Goal: Check status: Check status

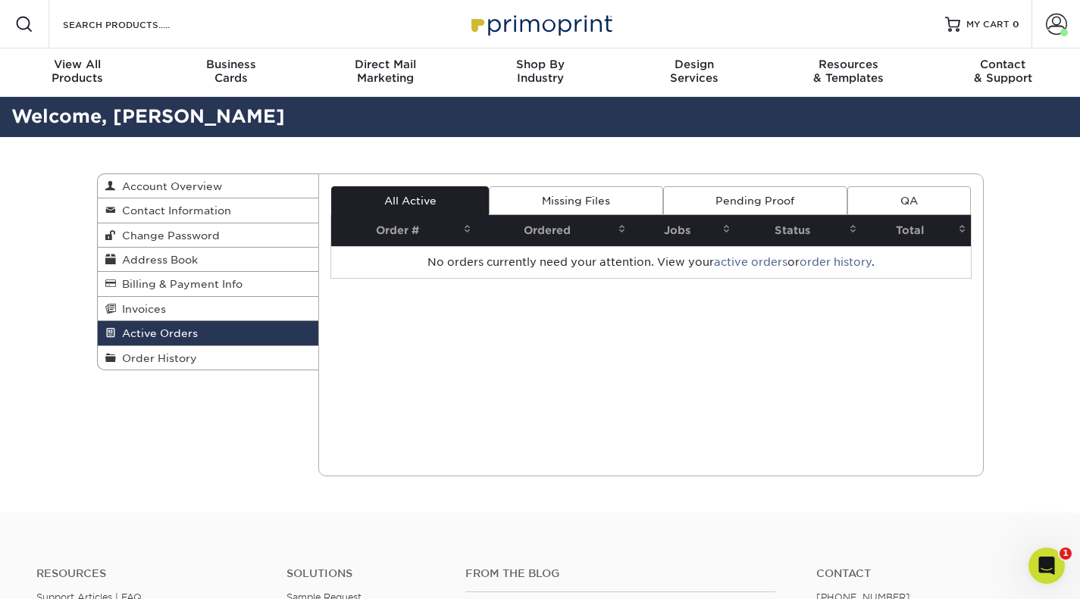
click at [164, 359] on span "Order History" at bounding box center [156, 358] width 81 height 12
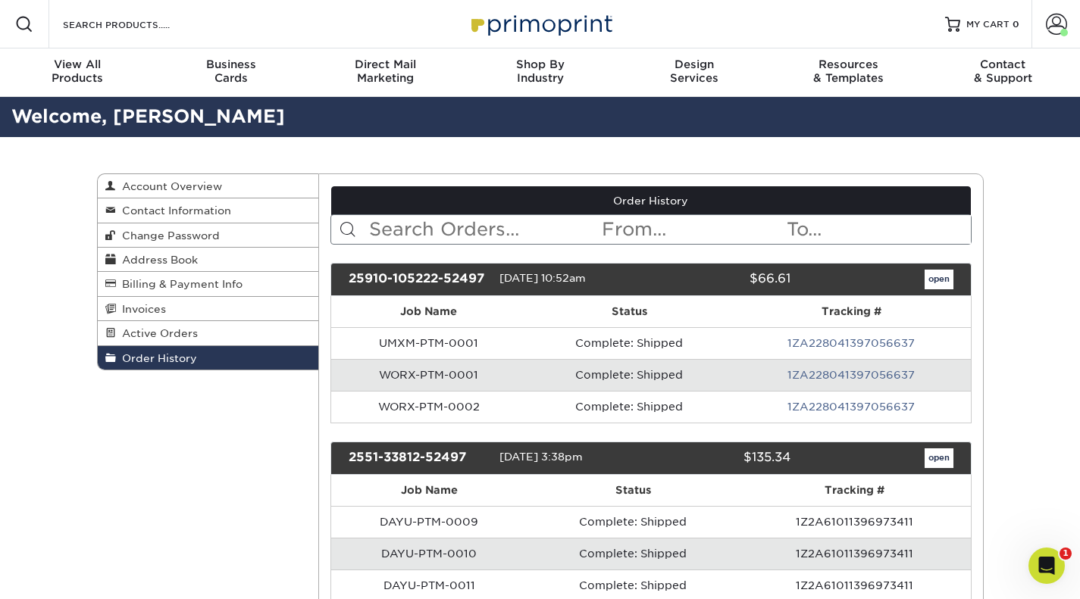
click at [875, 343] on link "1ZA228041397056637" at bounding box center [850, 343] width 127 height 12
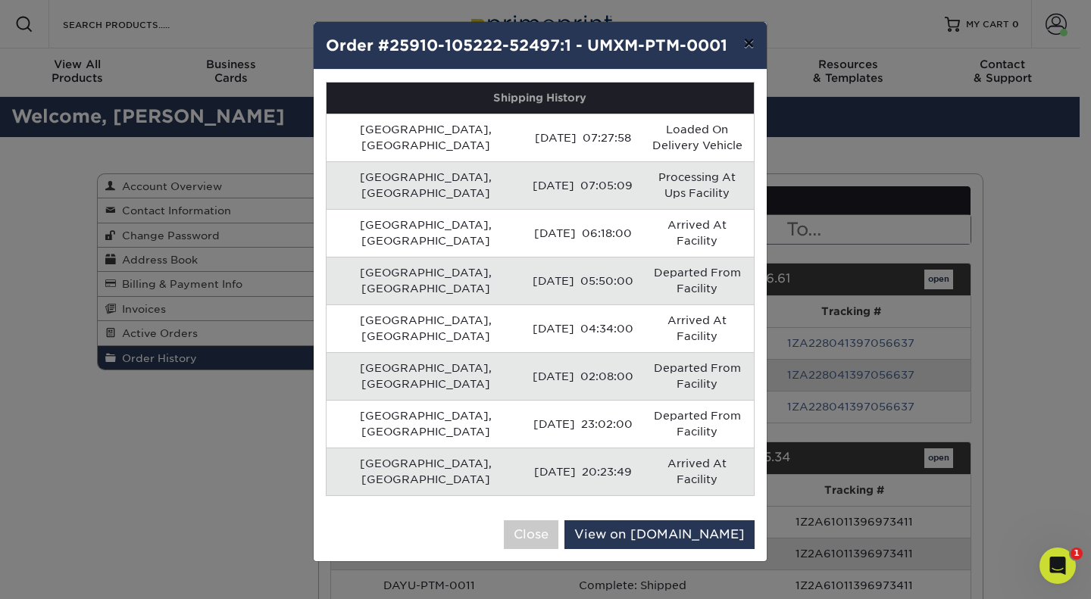
click at [755, 42] on button "×" at bounding box center [748, 43] width 35 height 42
